Goal: Find specific page/section: Find specific page/section

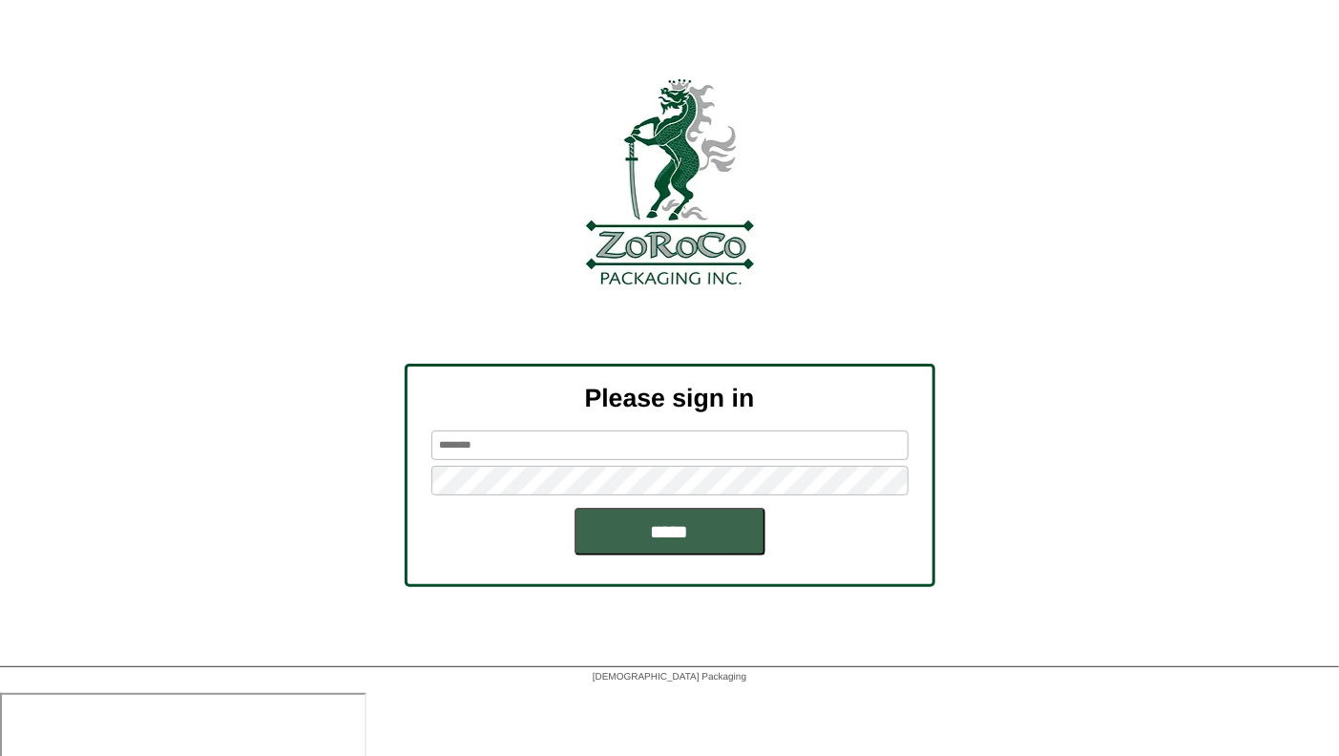
type input "**********"
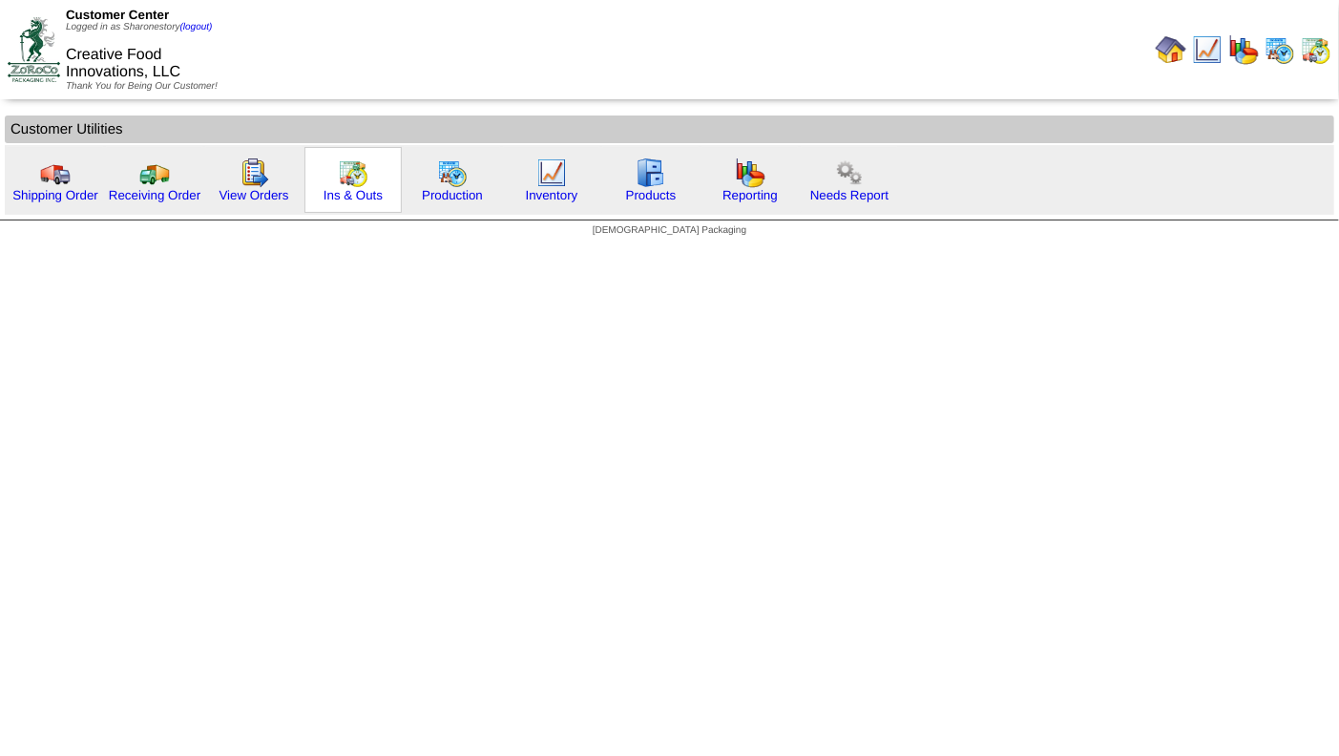
click at [353, 168] on img at bounding box center [353, 172] width 31 height 31
